Goal: Find specific page/section: Find specific page/section

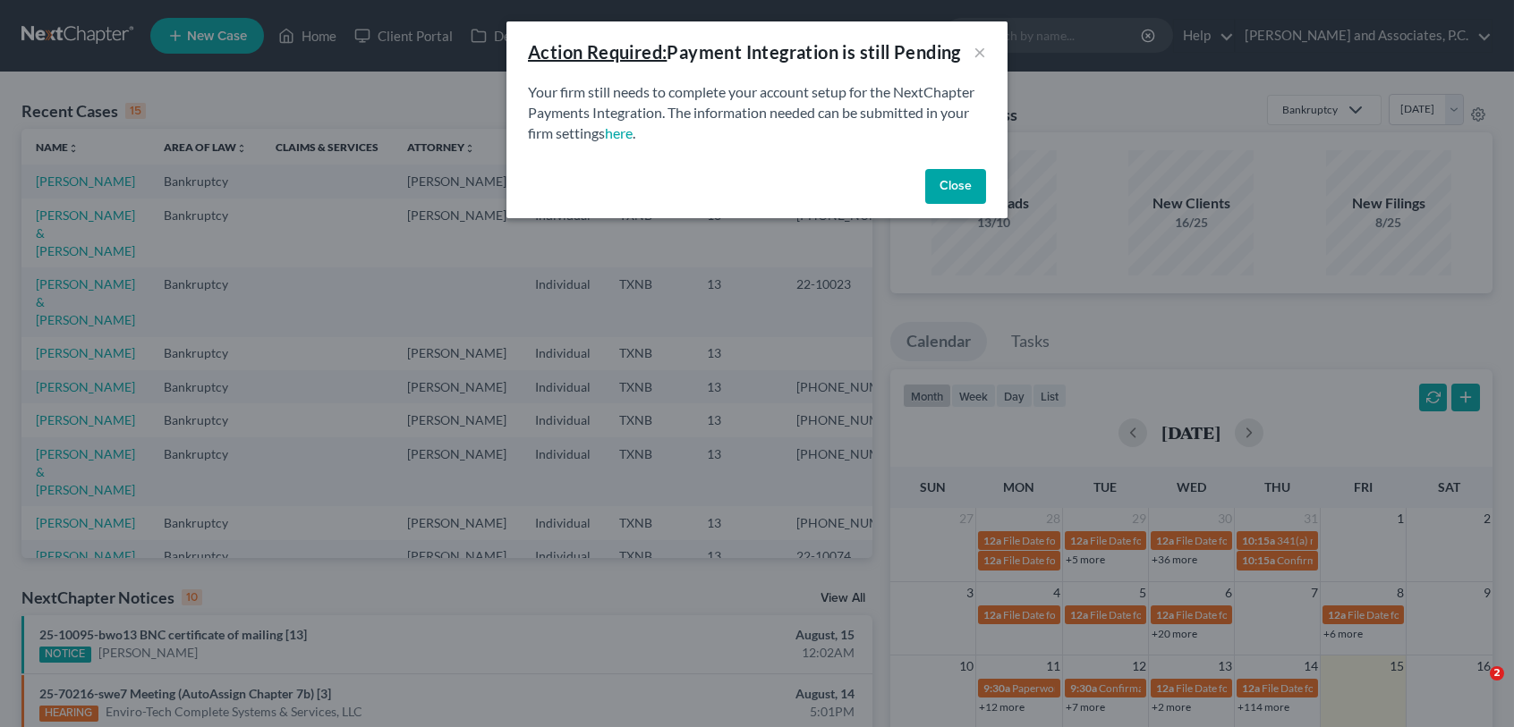
click at [952, 181] on button "Close" at bounding box center [955, 187] width 61 height 36
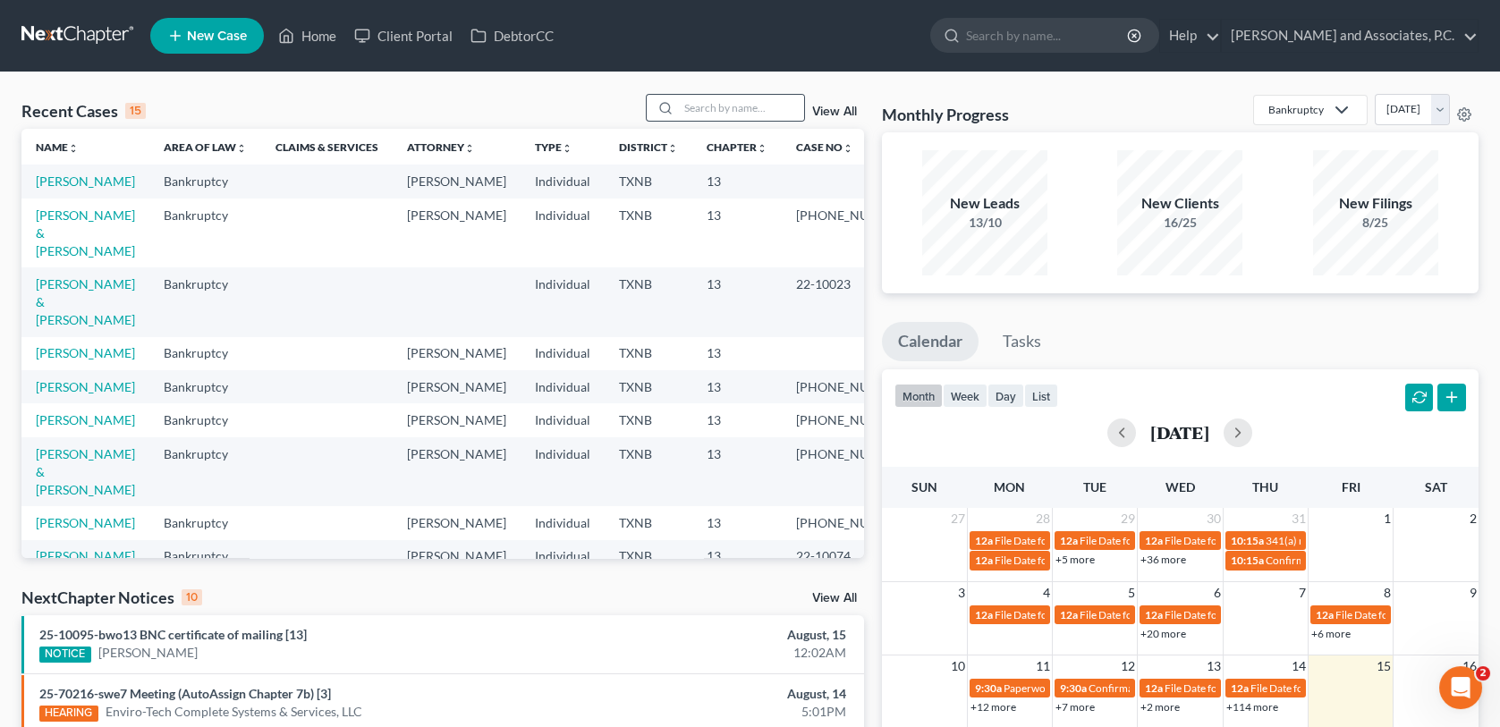
click at [678, 103] on div at bounding box center [663, 108] width 32 height 26
click at [685, 108] on input "search" at bounding box center [741, 108] width 125 height 26
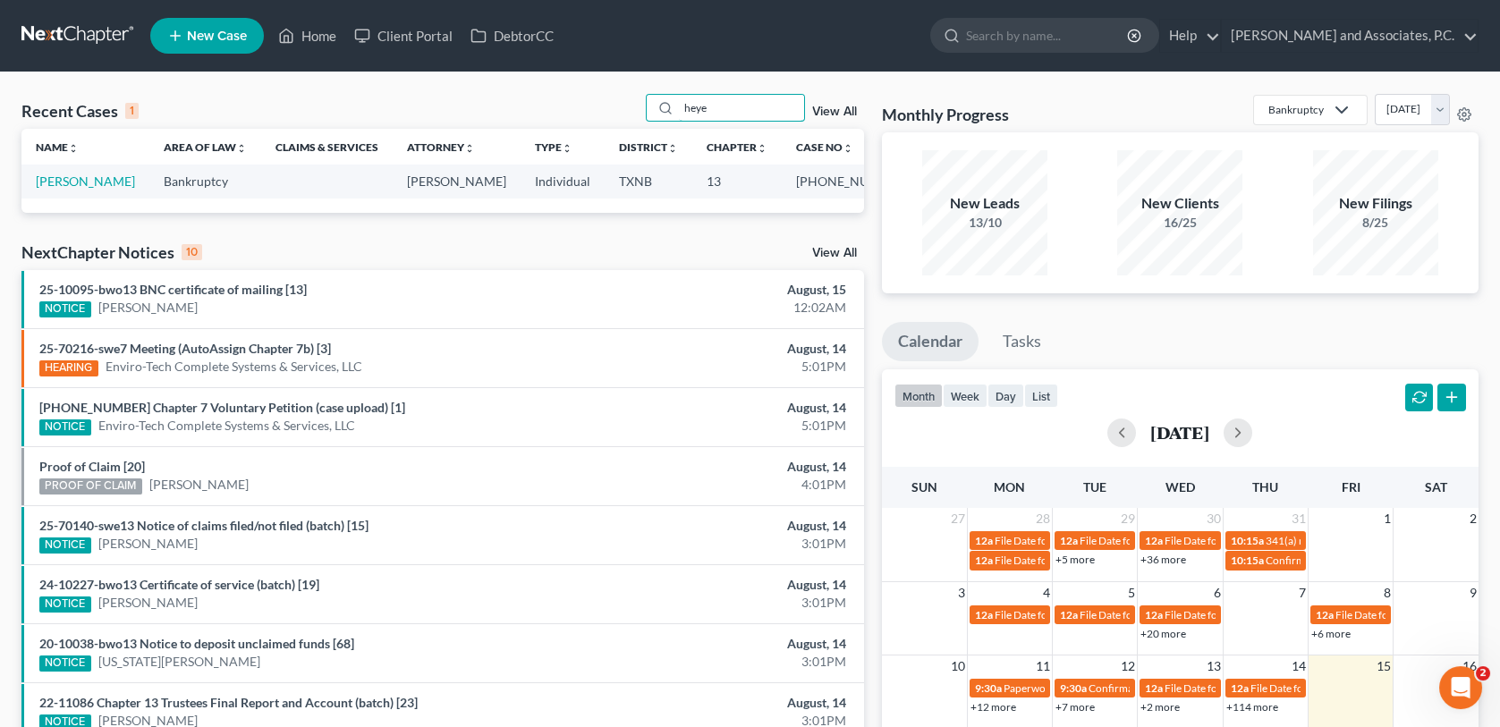
type input "heye"
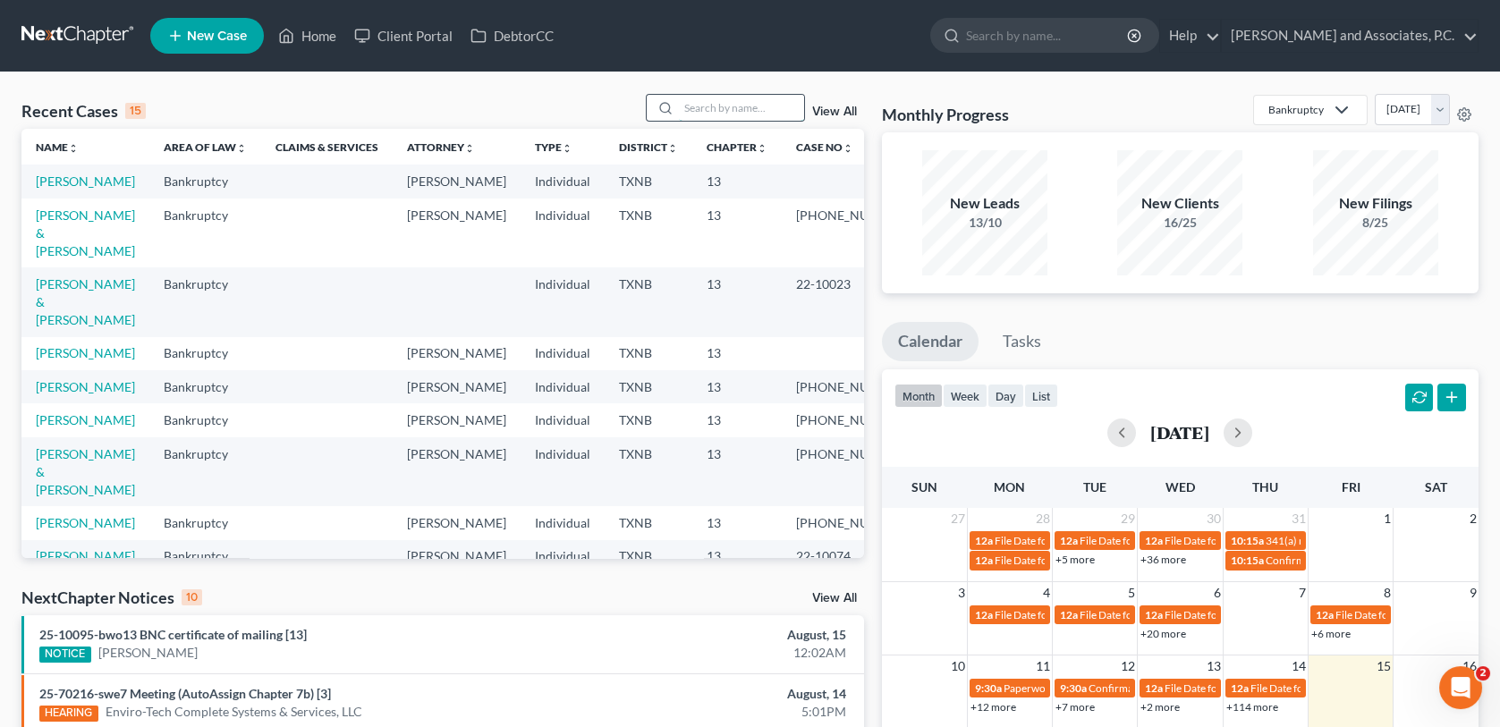
click at [718, 109] on input "search" at bounding box center [741, 108] width 125 height 26
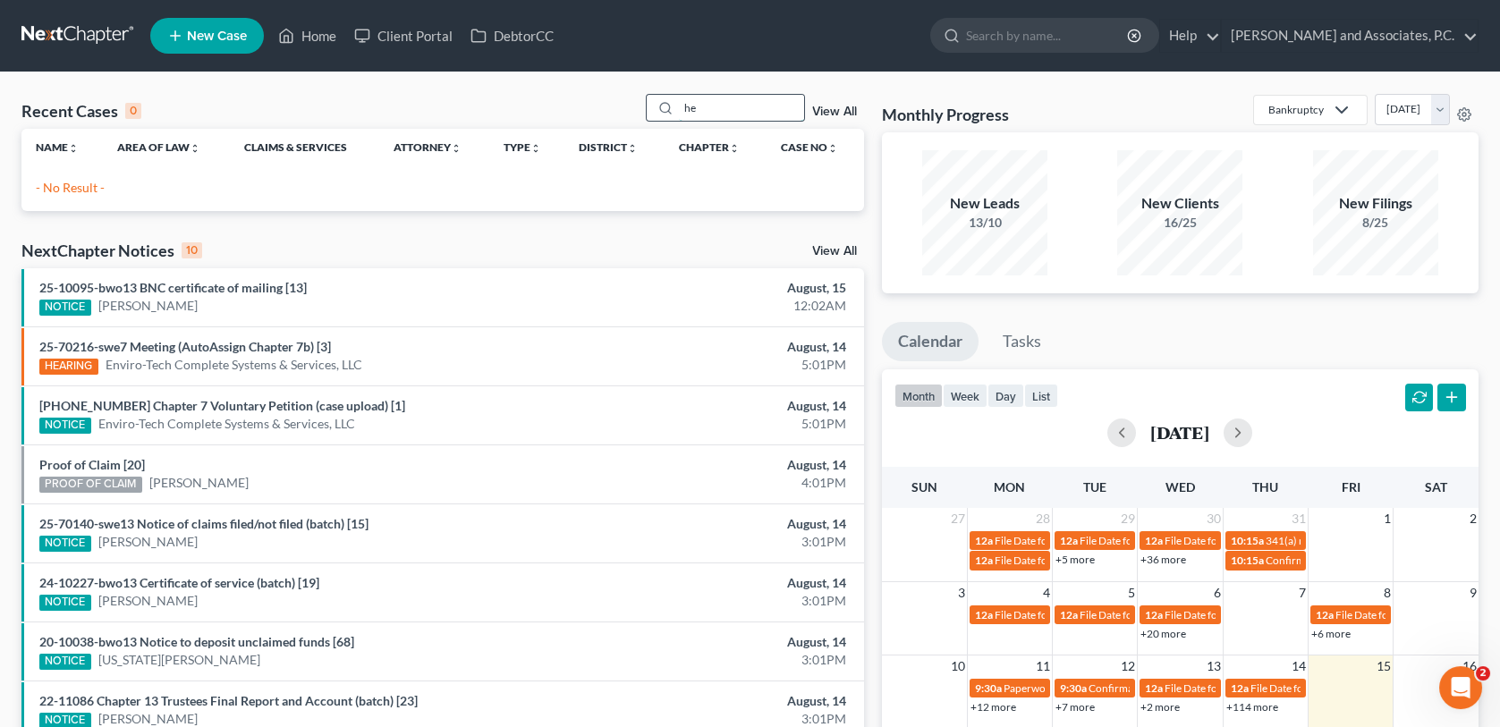
type input "h"
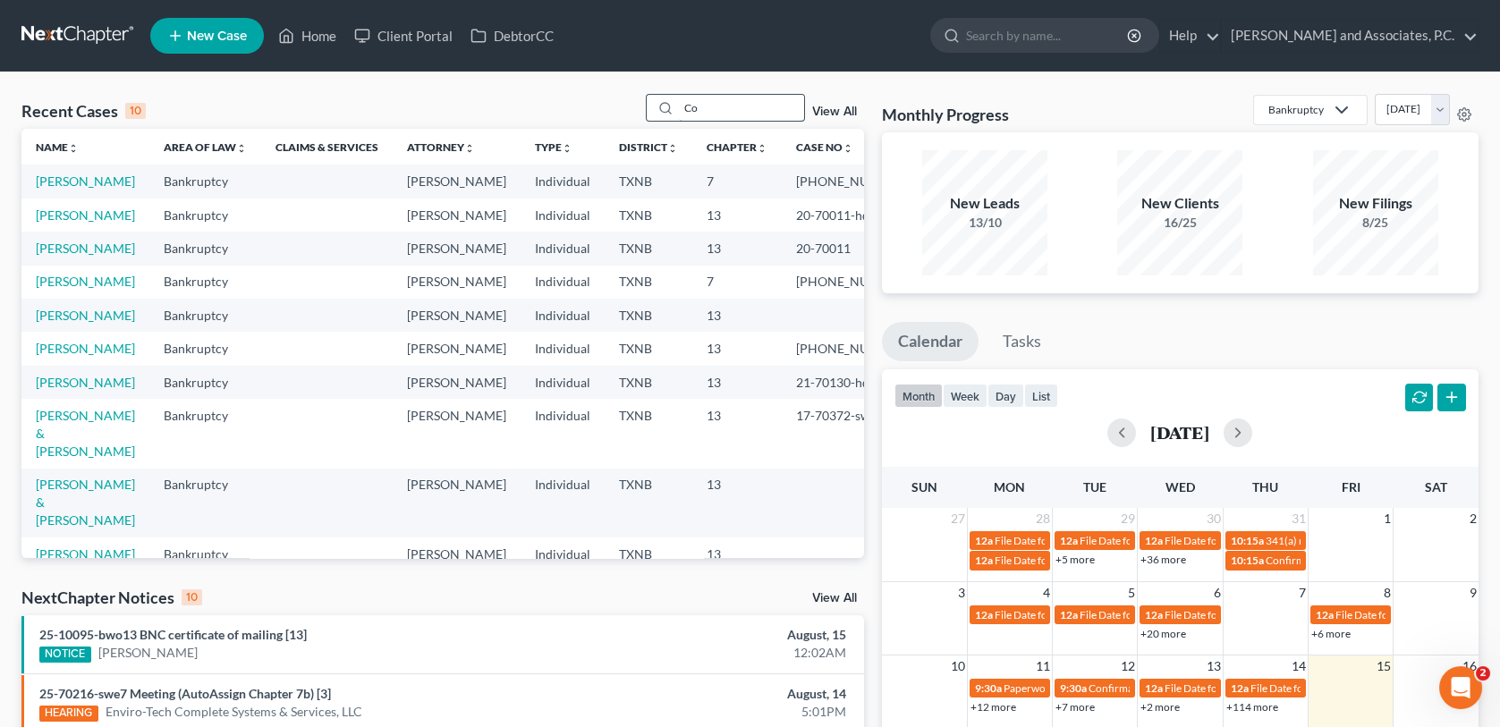
type input "C"
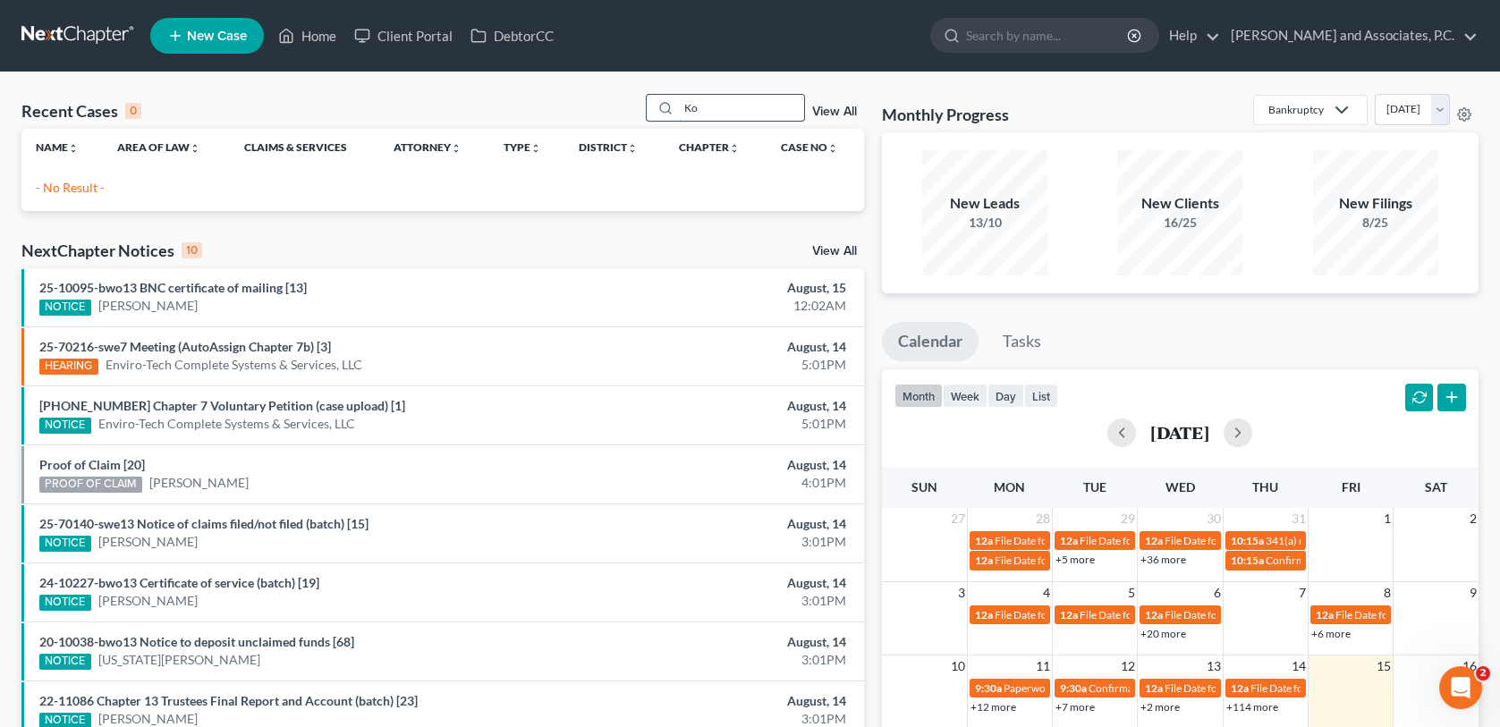
type input "K"
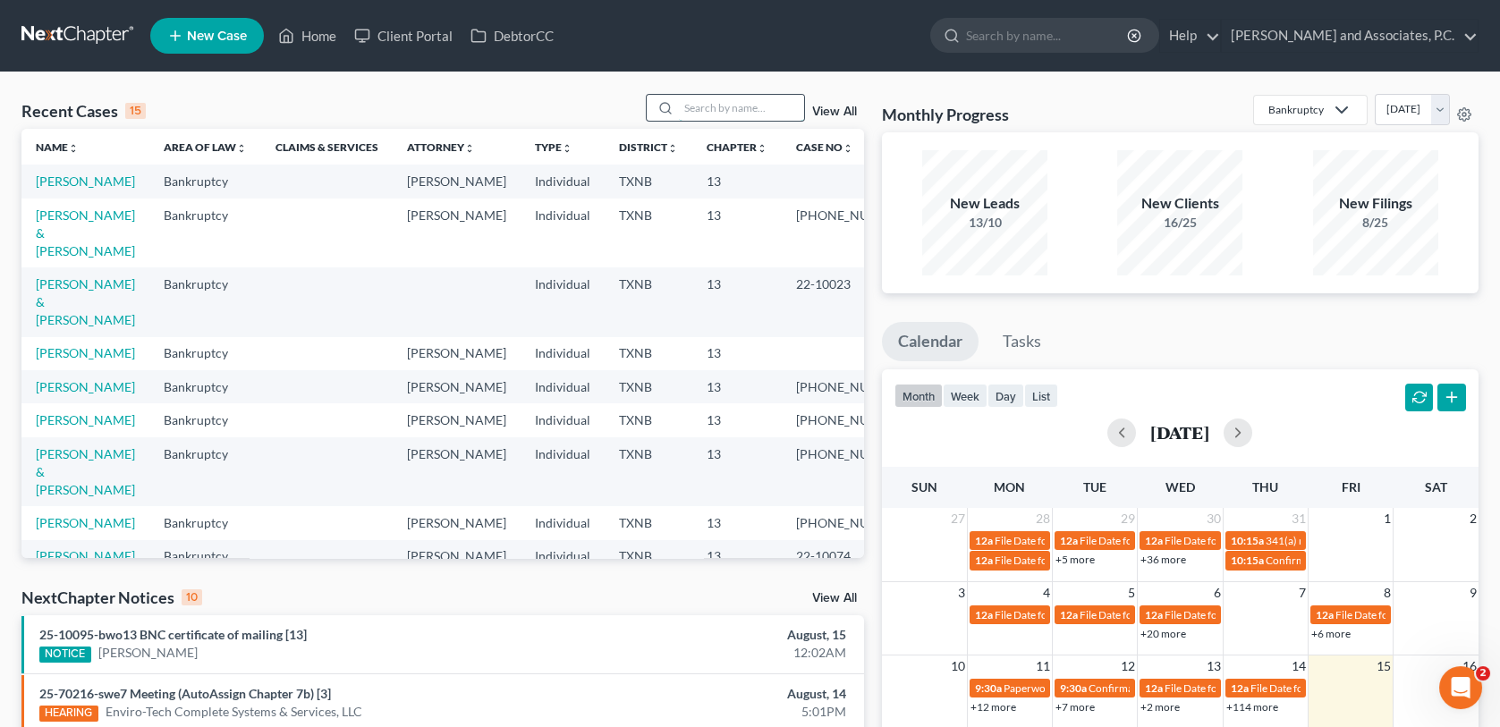
click at [739, 108] on input "search" at bounding box center [741, 108] width 125 height 26
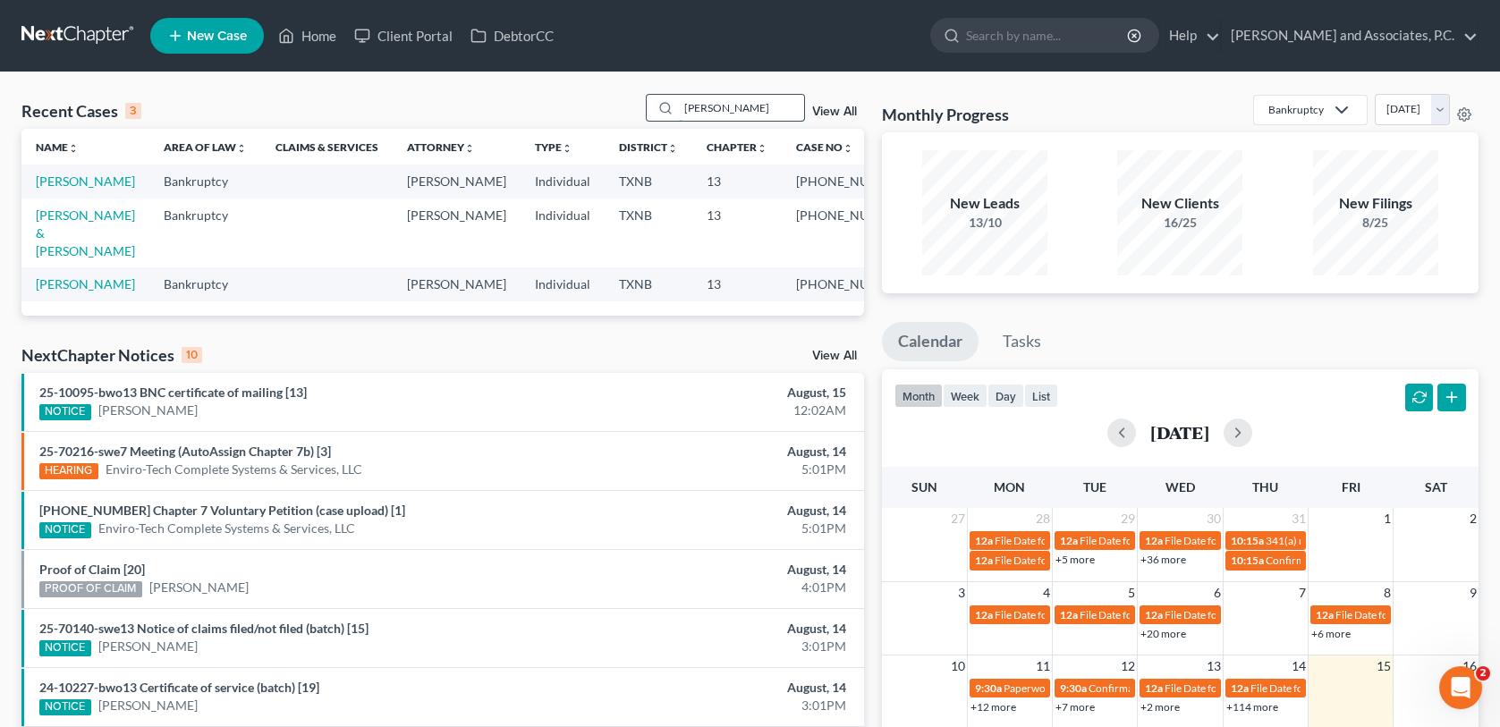
type input "betts"
click at [75, 182] on link "[PERSON_NAME]" at bounding box center [85, 181] width 99 height 15
select select "6"
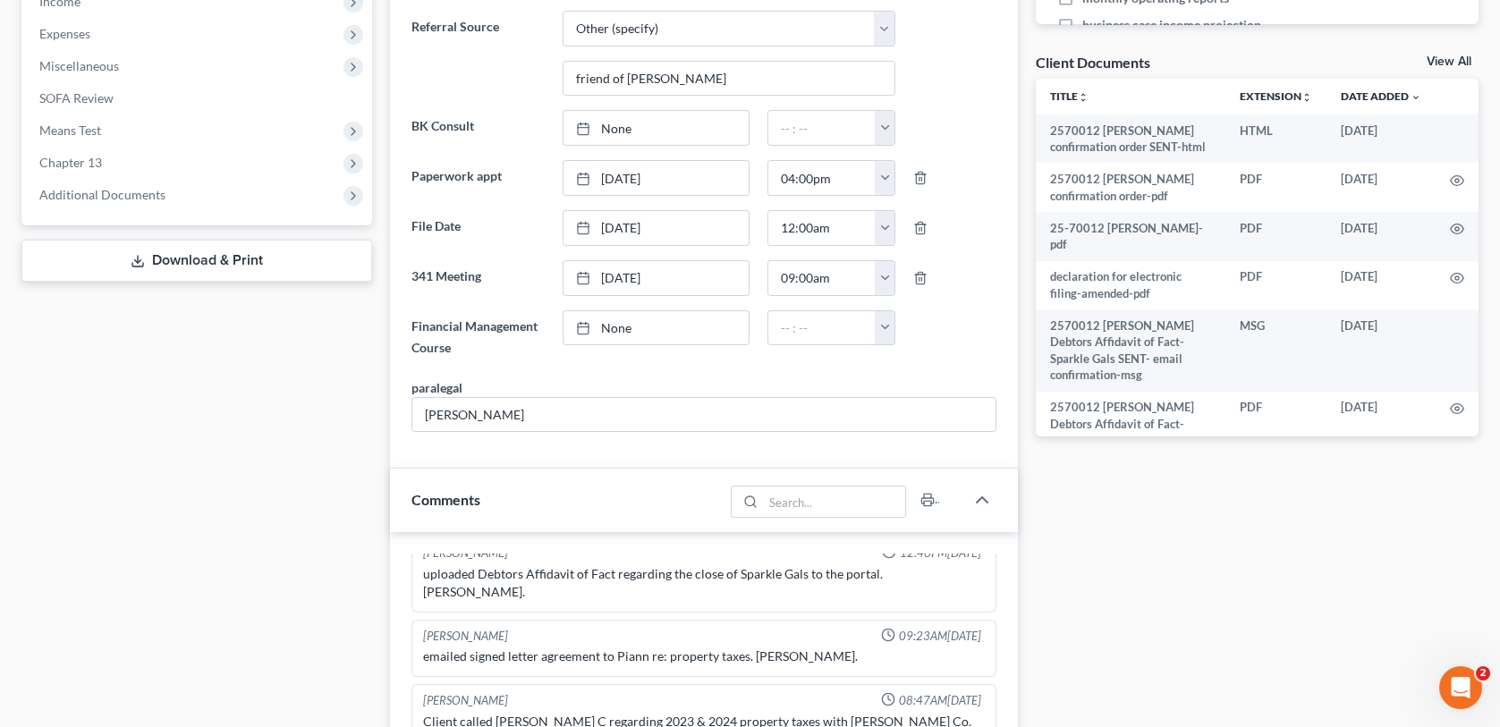
scroll to position [626, 0]
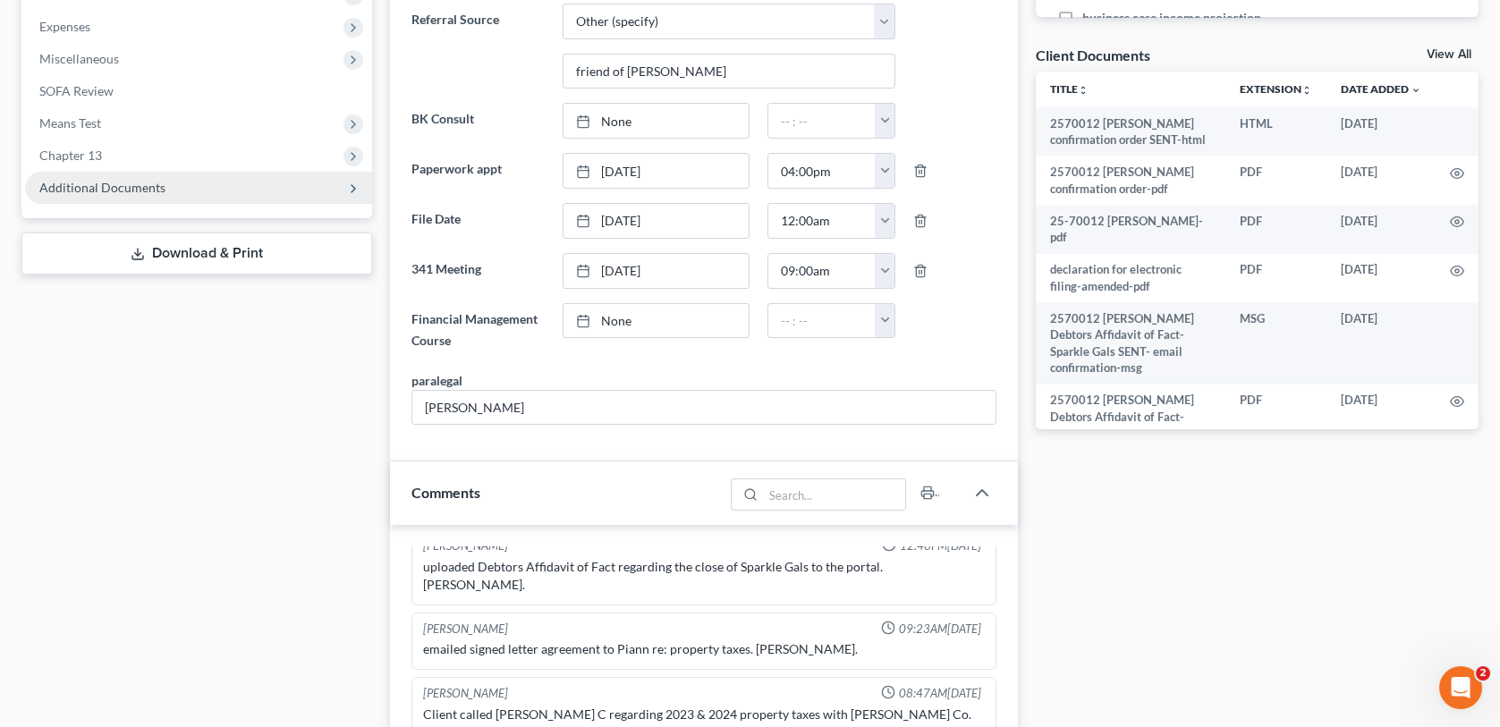
click at [148, 188] on span "Additional Documents" at bounding box center [102, 187] width 126 height 15
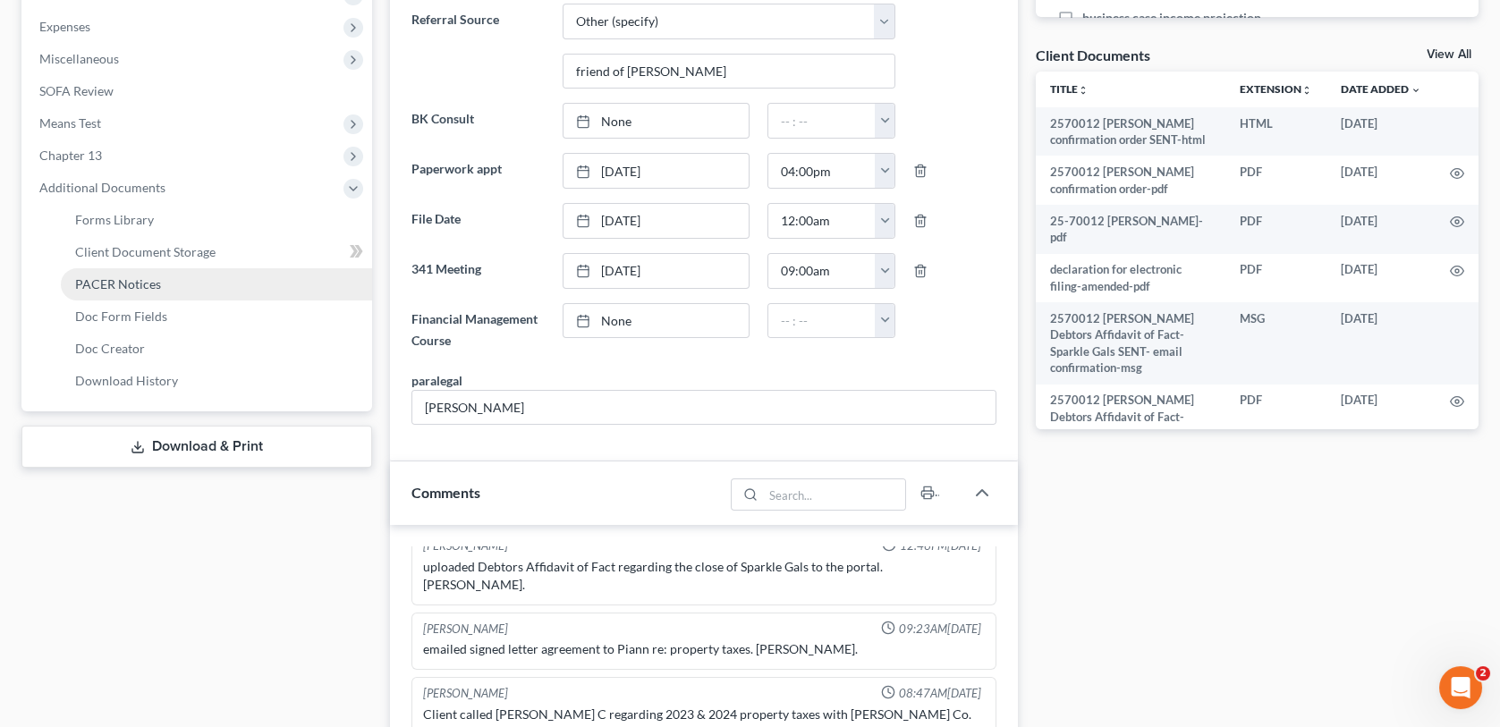
click at [138, 283] on span "PACER Notices" at bounding box center [118, 283] width 86 height 15
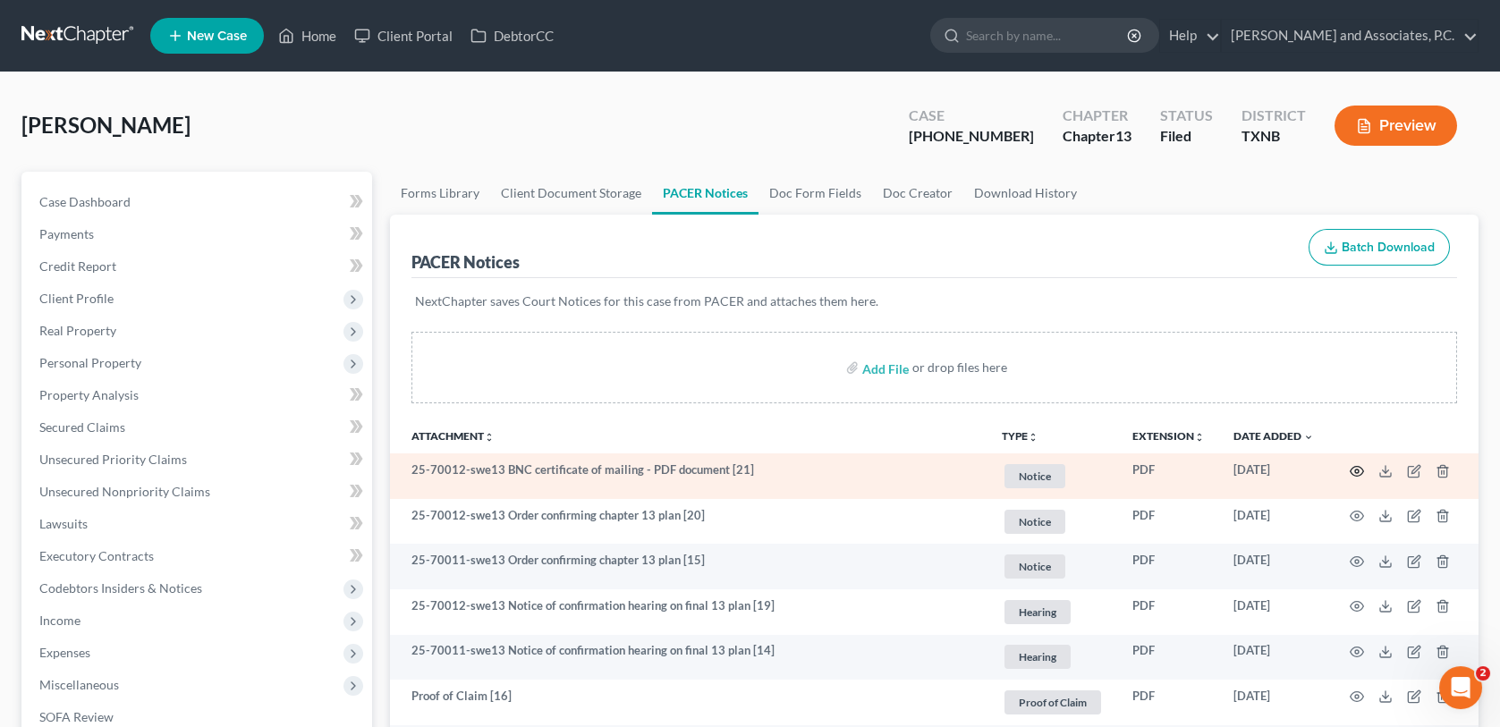
click at [1359, 466] on icon "button" at bounding box center [1357, 471] width 14 height 14
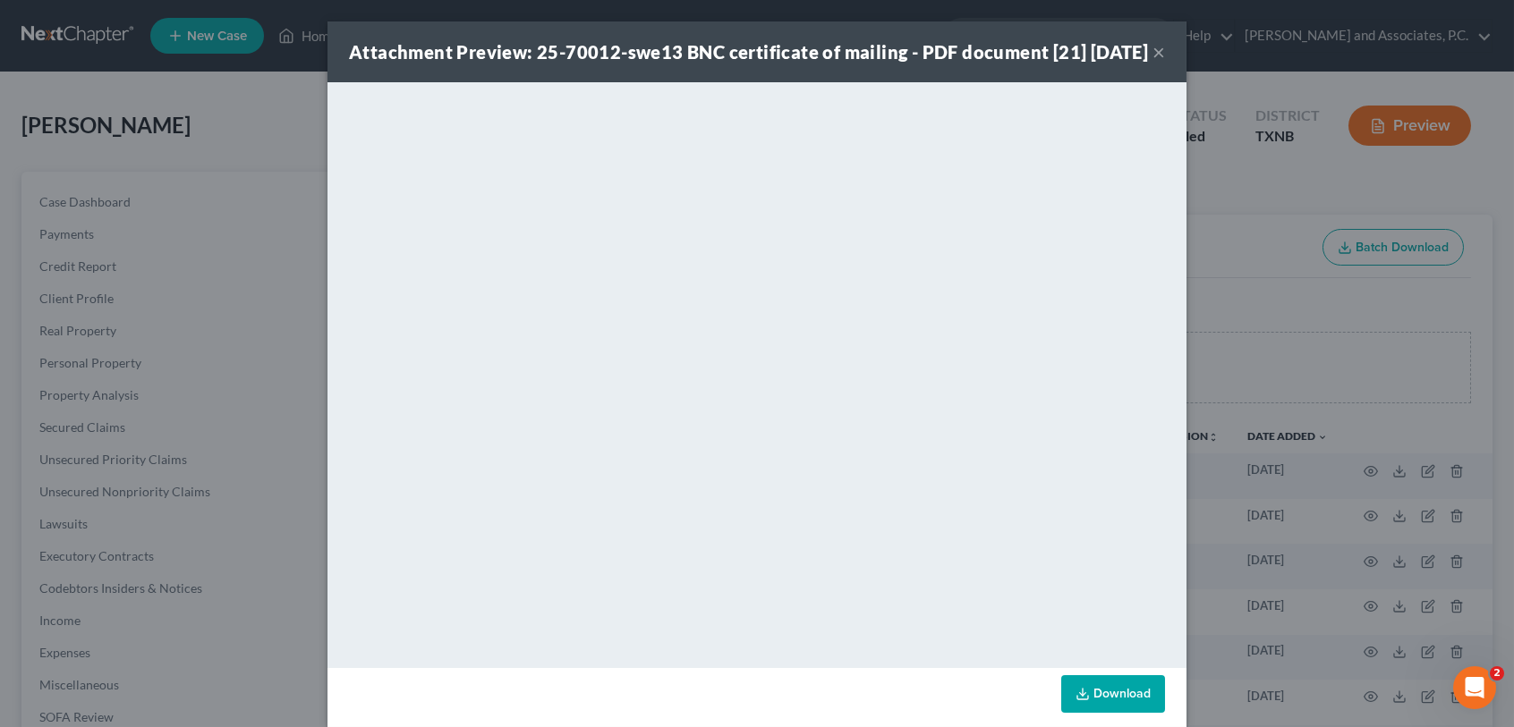
click at [1152, 63] on button "×" at bounding box center [1158, 51] width 13 height 21
